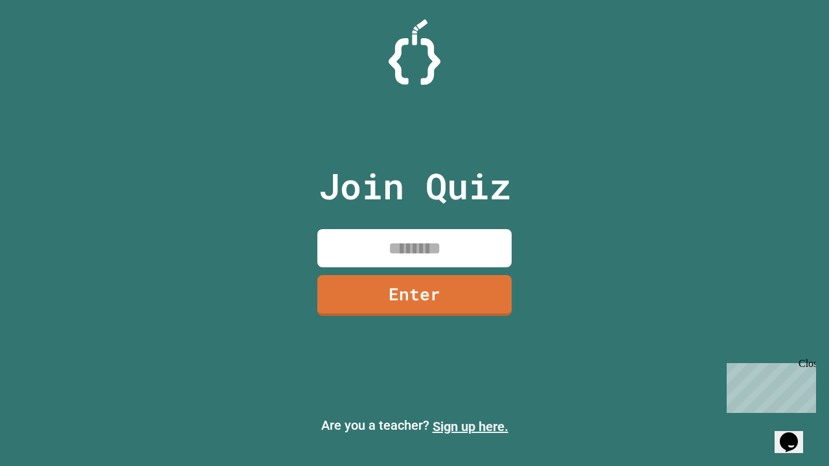
click at [470, 427] on link "Sign up here." at bounding box center [470, 427] width 76 height 16
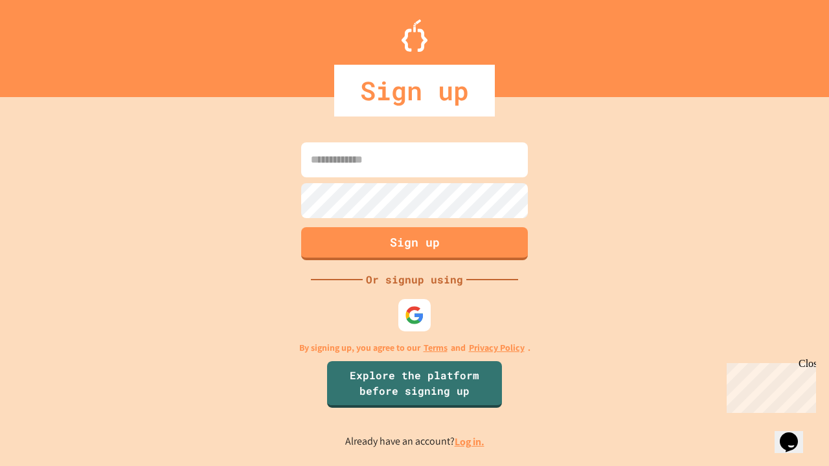
click at [470, 441] on link "Log in." at bounding box center [469, 442] width 30 height 14
